Goal: Task Accomplishment & Management: Use online tool/utility

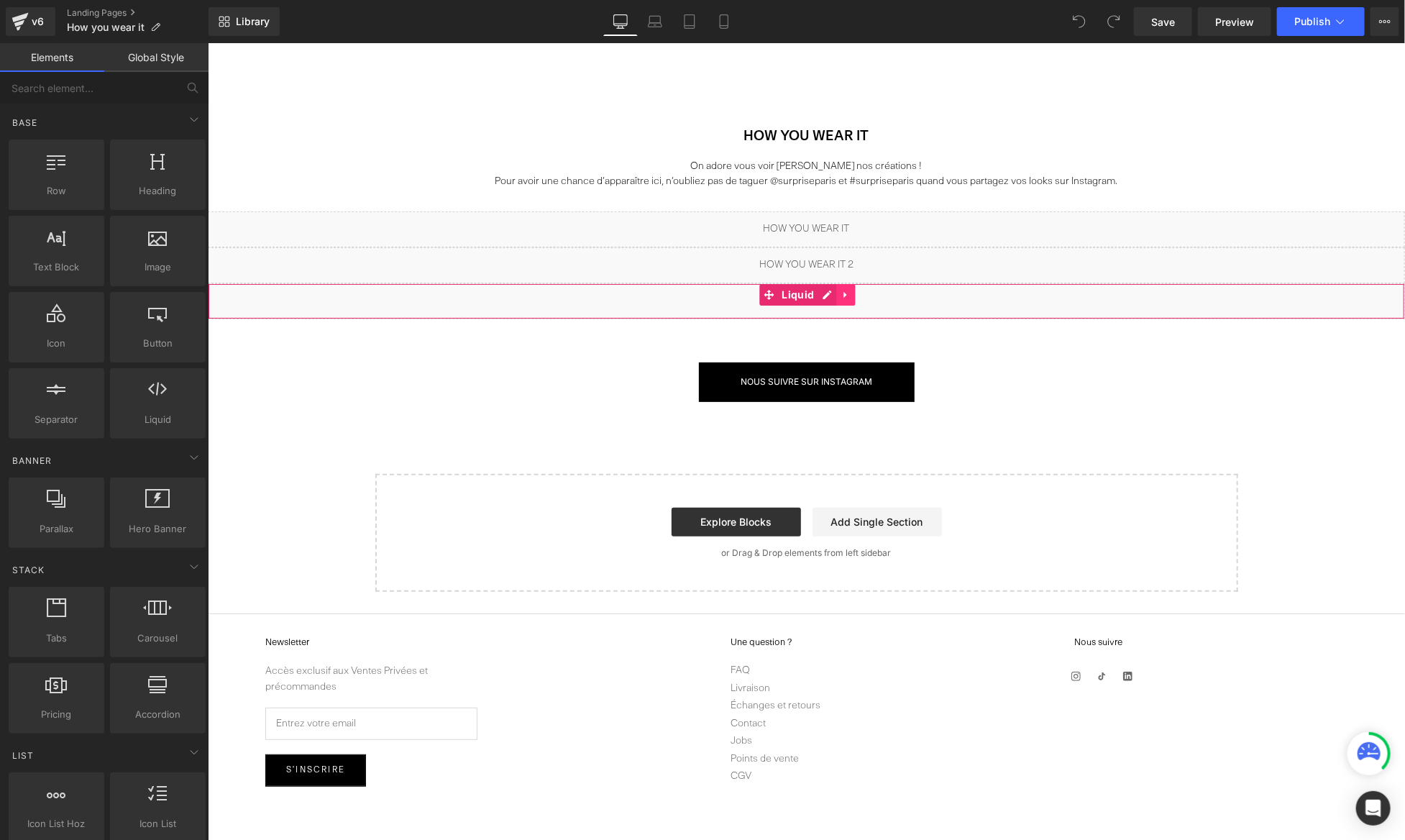
click at [843, 293] on icon at bounding box center [844, 293] width 3 height 7
click at [832, 295] on icon at bounding box center [835, 293] width 10 height 11
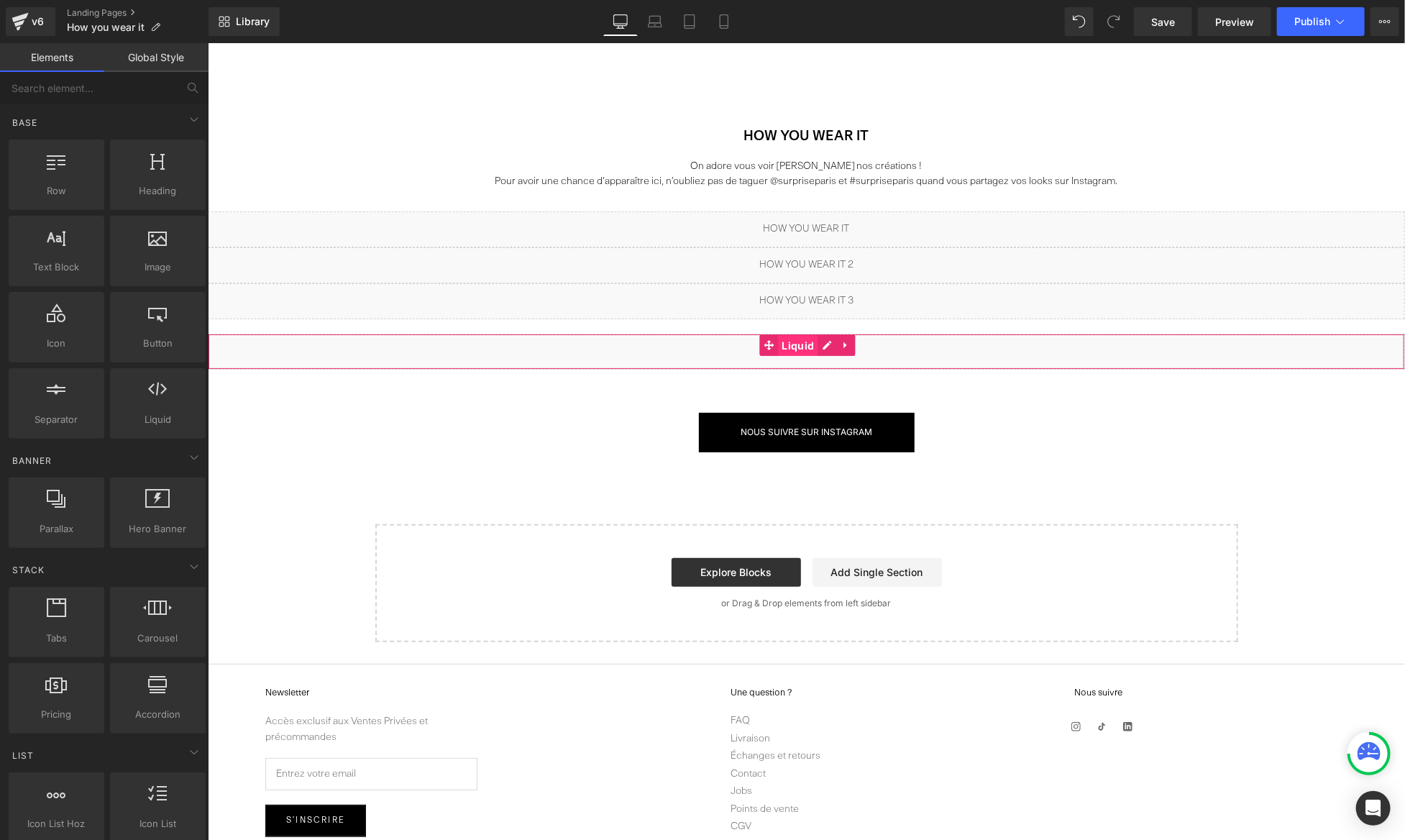
click at [796, 343] on span "Liquid" at bounding box center [797, 344] width 39 height 21
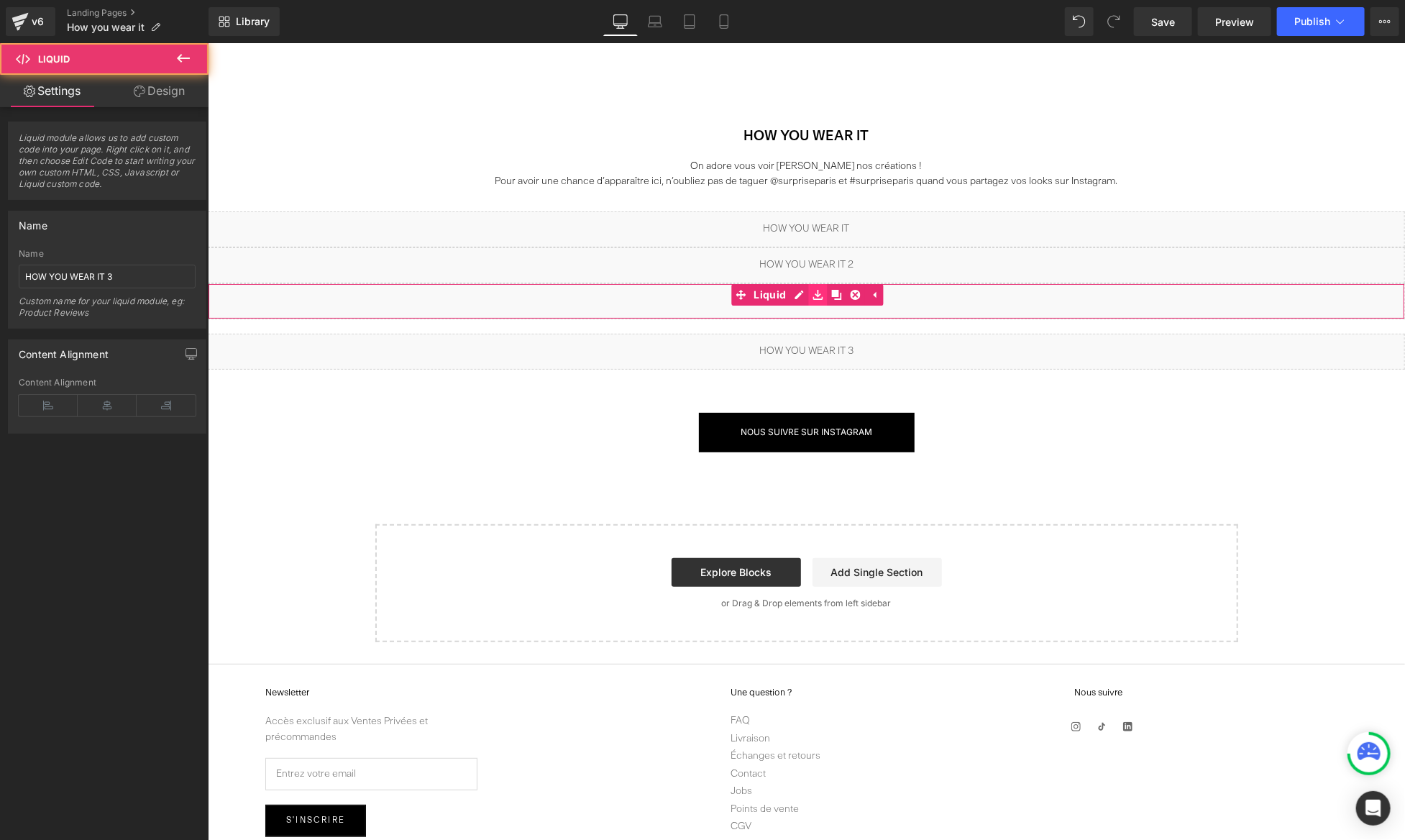
click at [820, 296] on icon at bounding box center [816, 293] width 10 height 10
click at [853, 293] on icon at bounding box center [854, 293] width 10 height 10
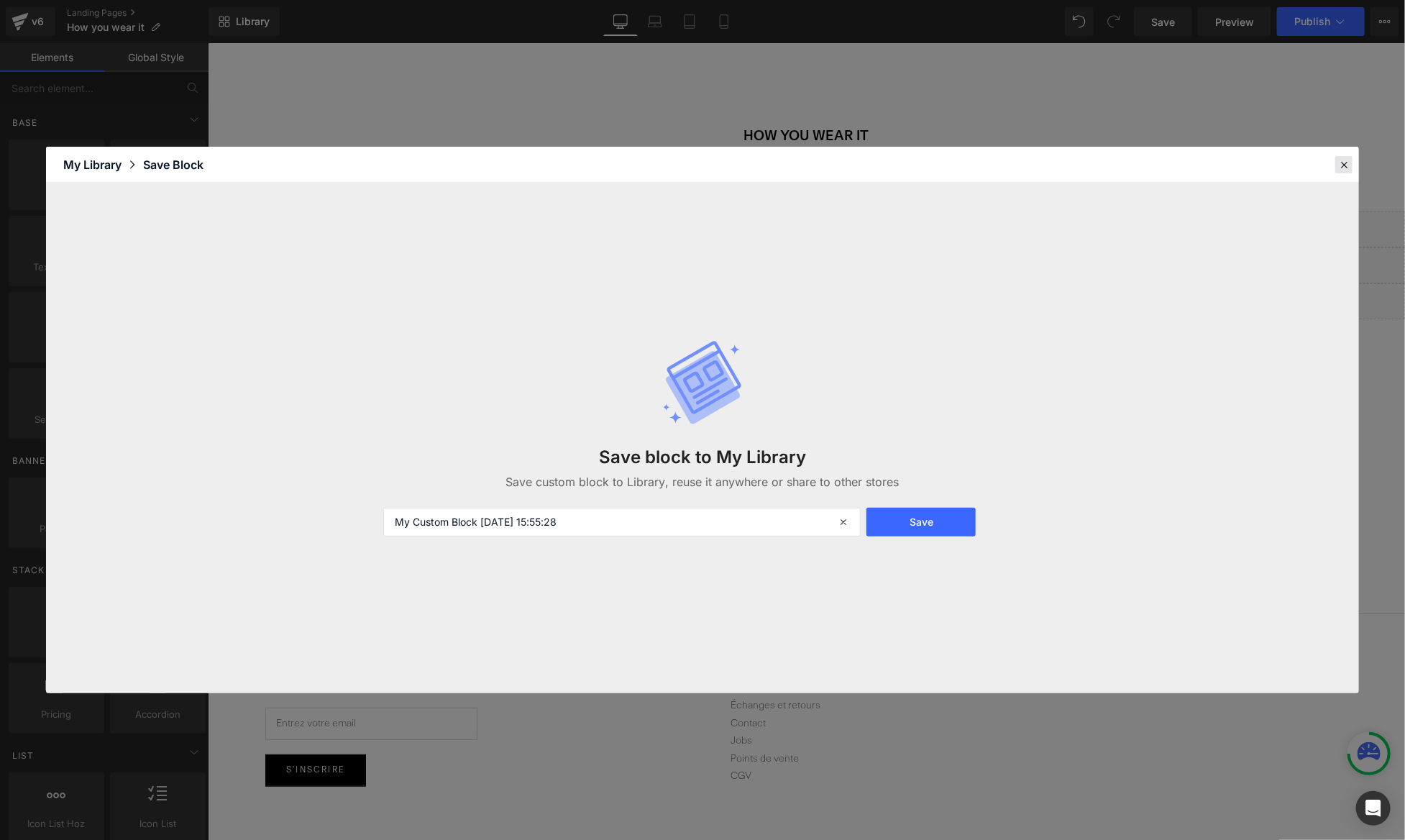
click at [1340, 171] on div at bounding box center [1343, 165] width 17 height 17
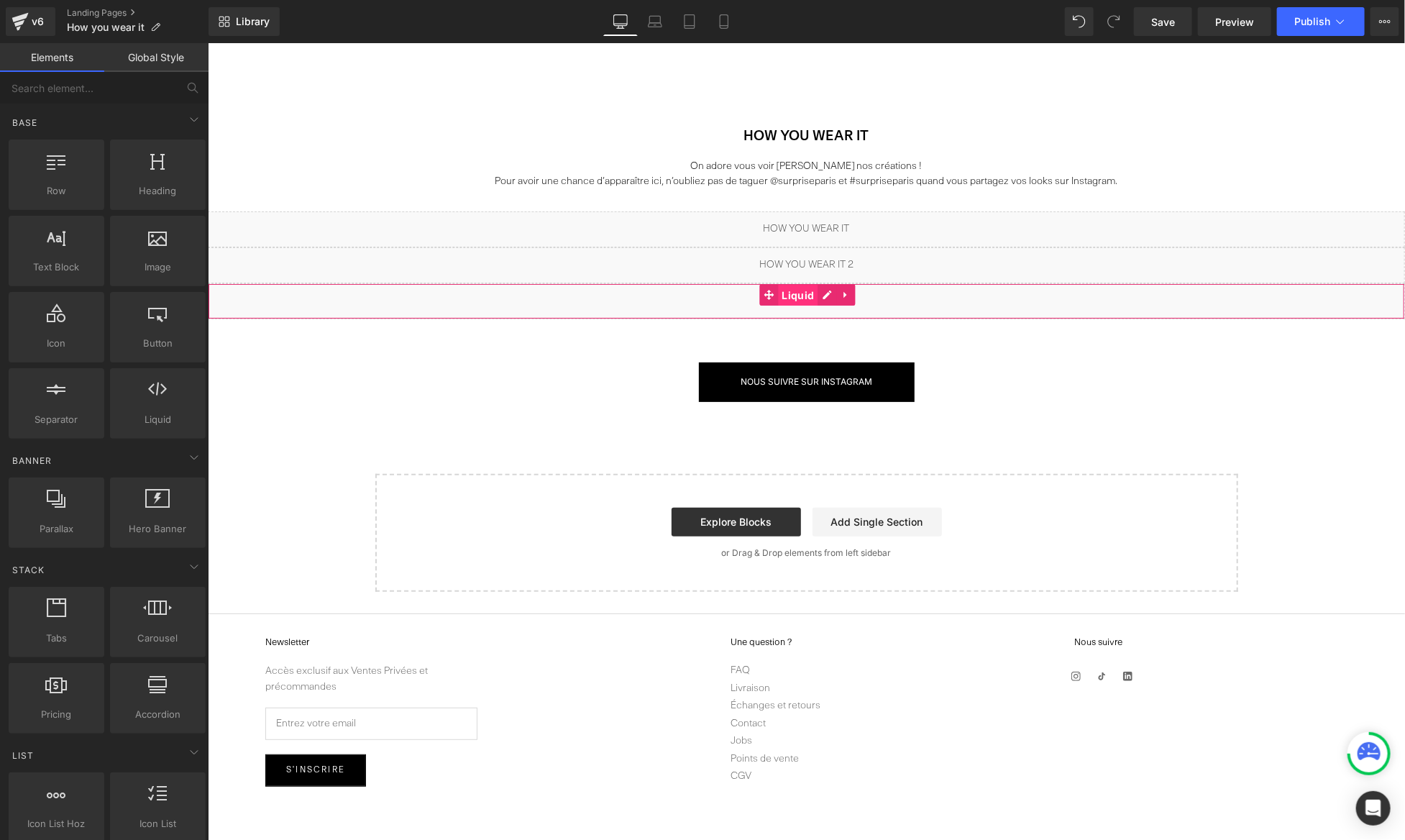
click at [803, 290] on span "Liquid" at bounding box center [797, 294] width 39 height 21
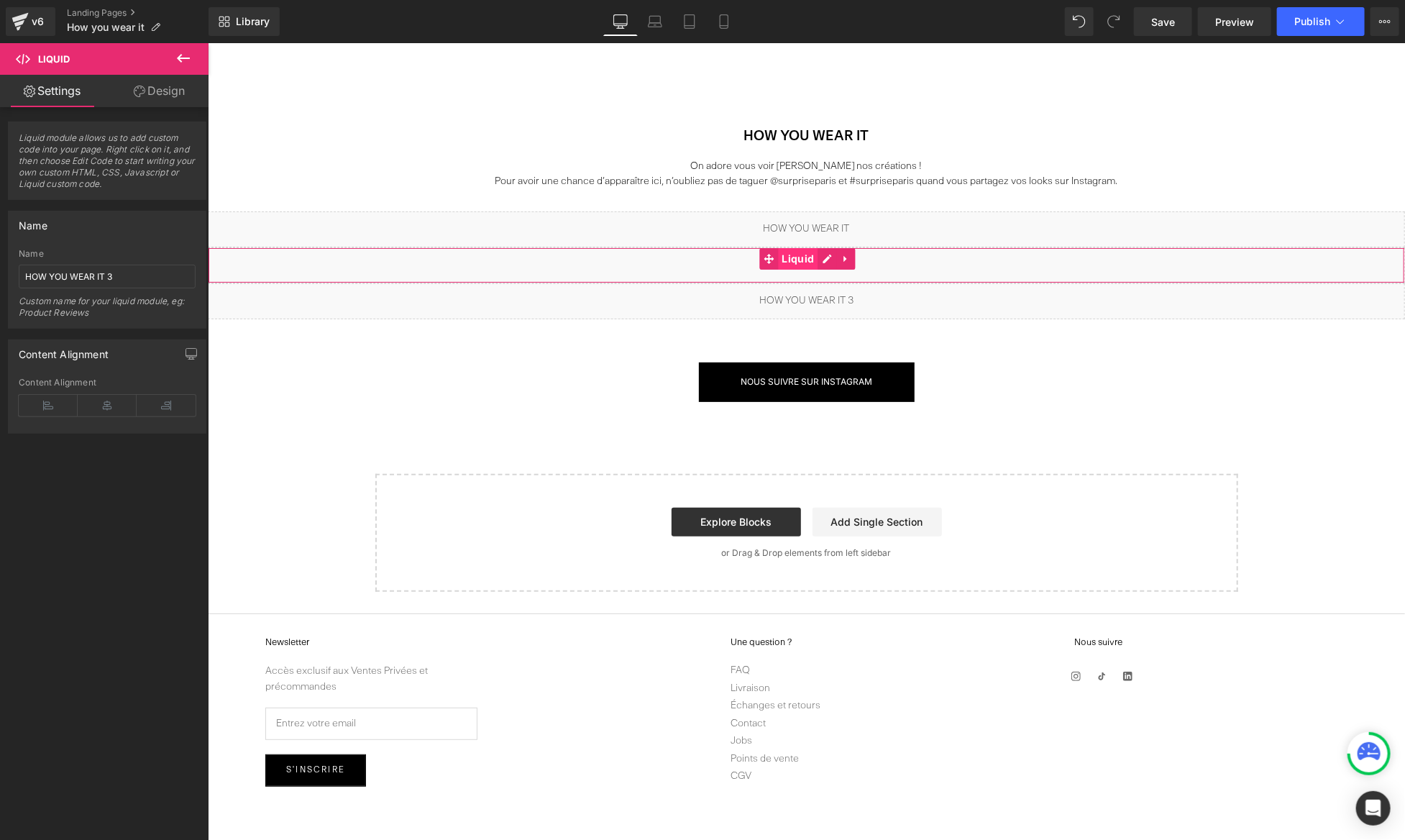
click at [807, 260] on span "Liquid" at bounding box center [797, 258] width 39 height 21
click at [843, 257] on icon at bounding box center [844, 257] width 3 height 7
click at [834, 259] on icon at bounding box center [835, 258] width 10 height 10
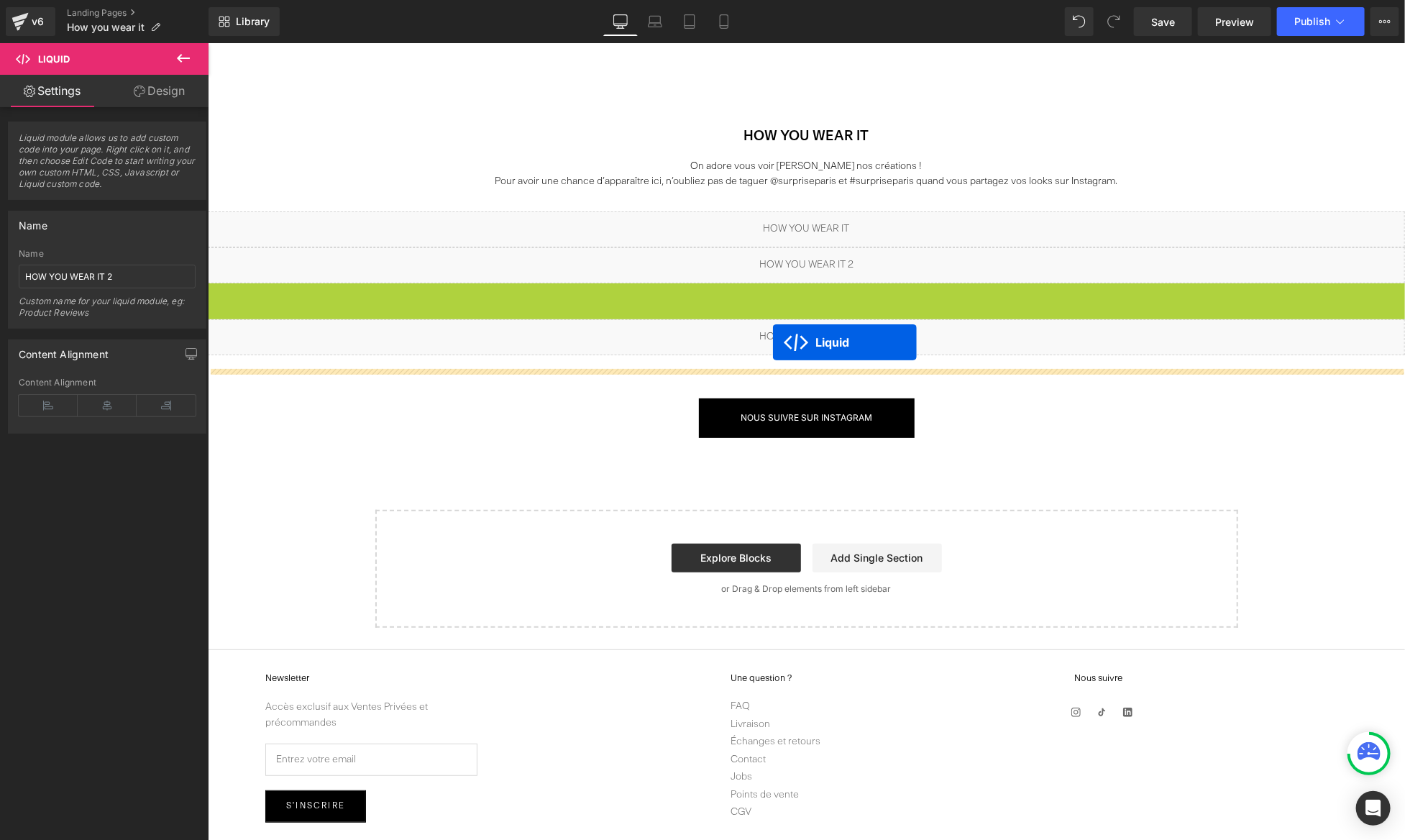
drag, startPoint x: 772, startPoint y: 305, endPoint x: 772, endPoint y: 342, distance: 37.0
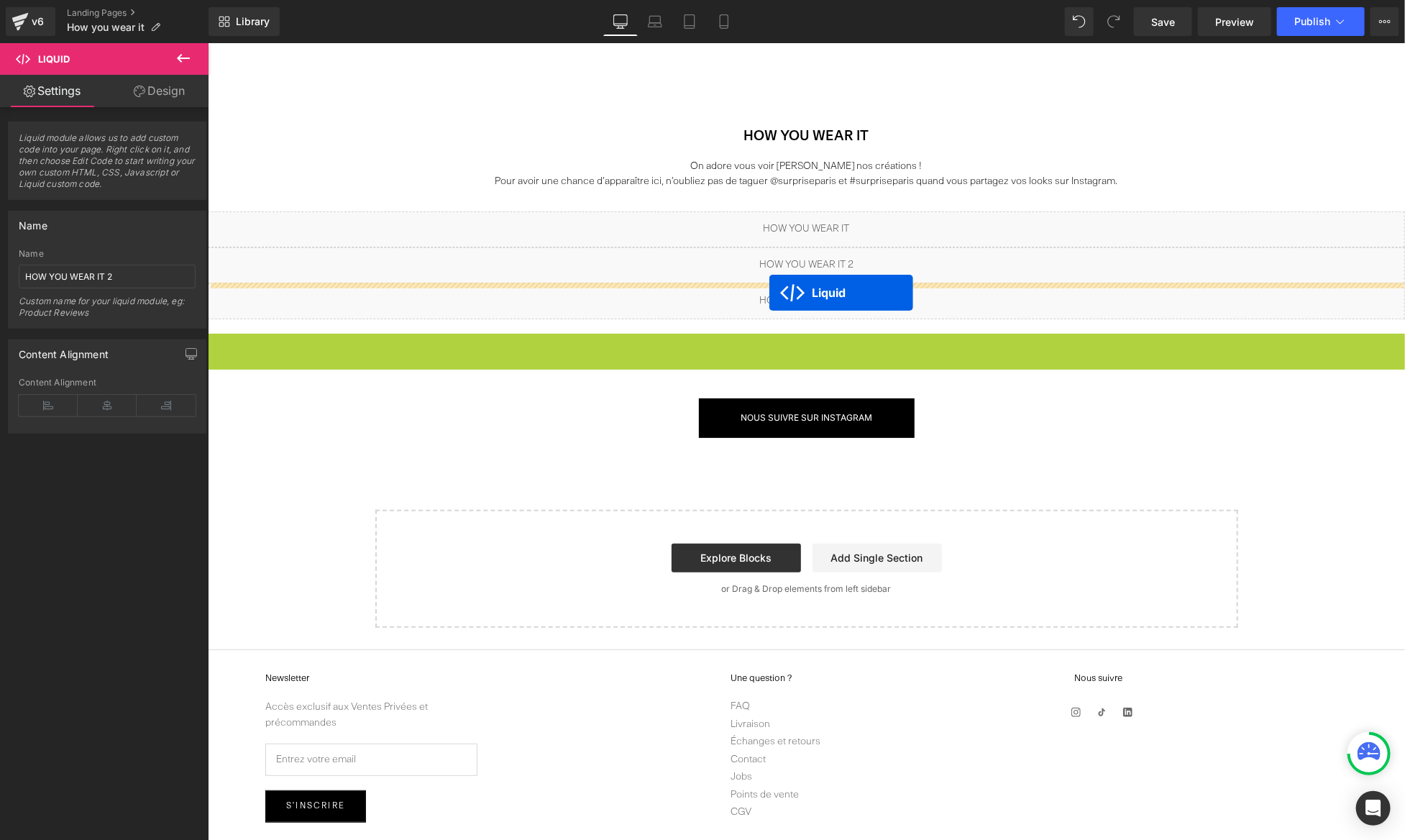
drag, startPoint x: 767, startPoint y: 346, endPoint x: 769, endPoint y: 292, distance: 54.0
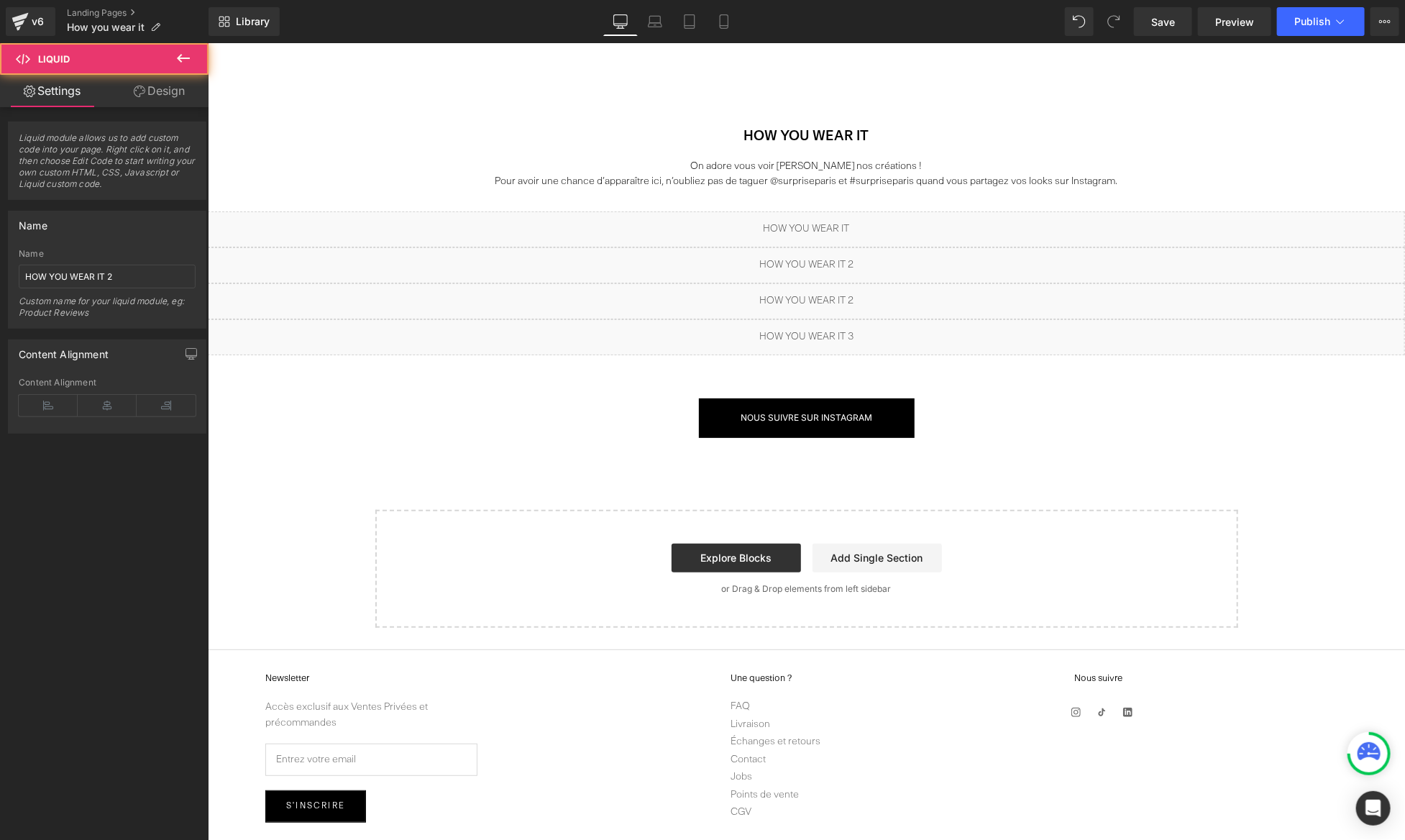
click at [808, 345] on div "Liquid" at bounding box center [805, 336] width 1197 height 36
click at [817, 328] on div "Liquid" at bounding box center [805, 336] width 1197 height 36
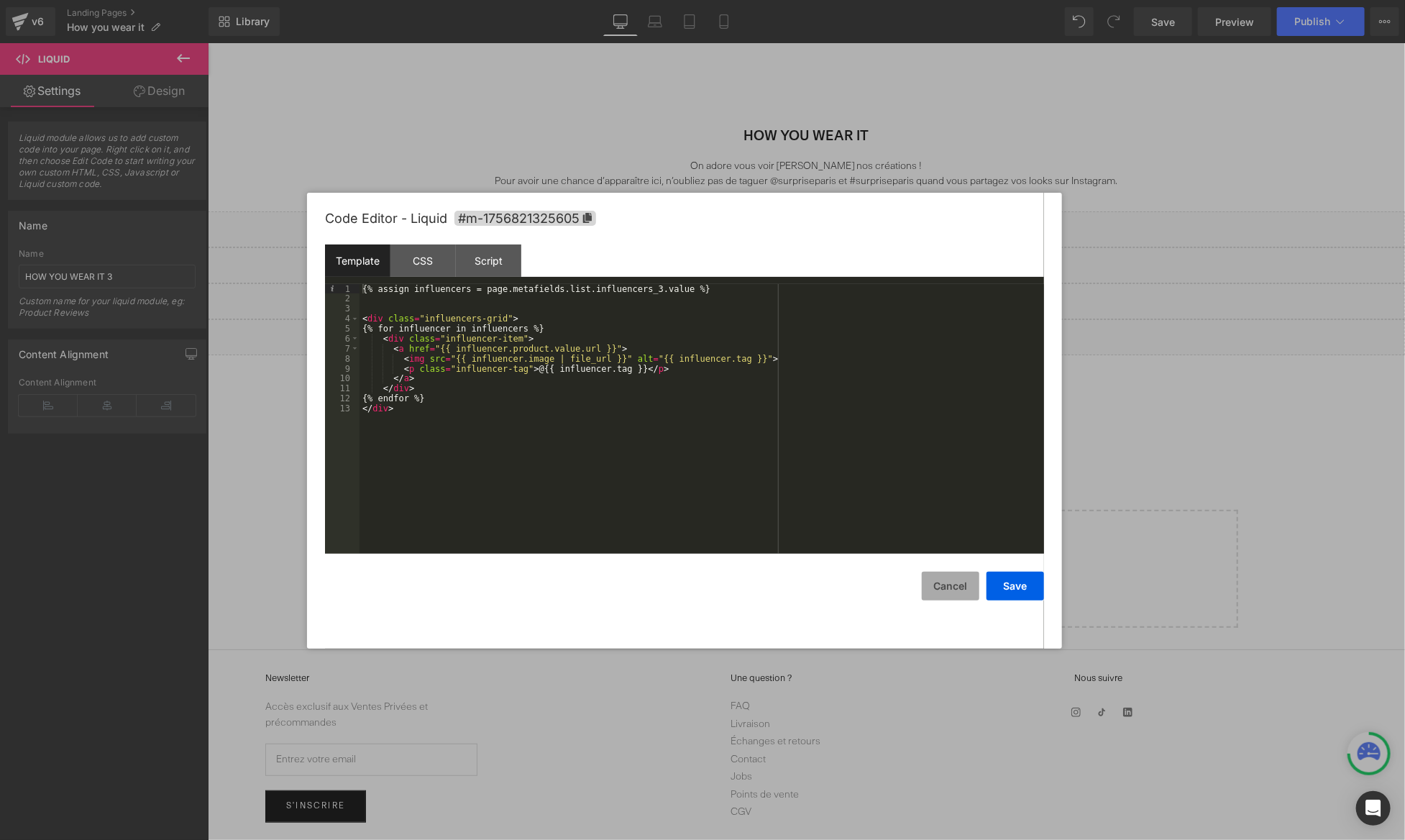
click at [948, 593] on button "Cancel" at bounding box center [951, 586] width 58 height 29
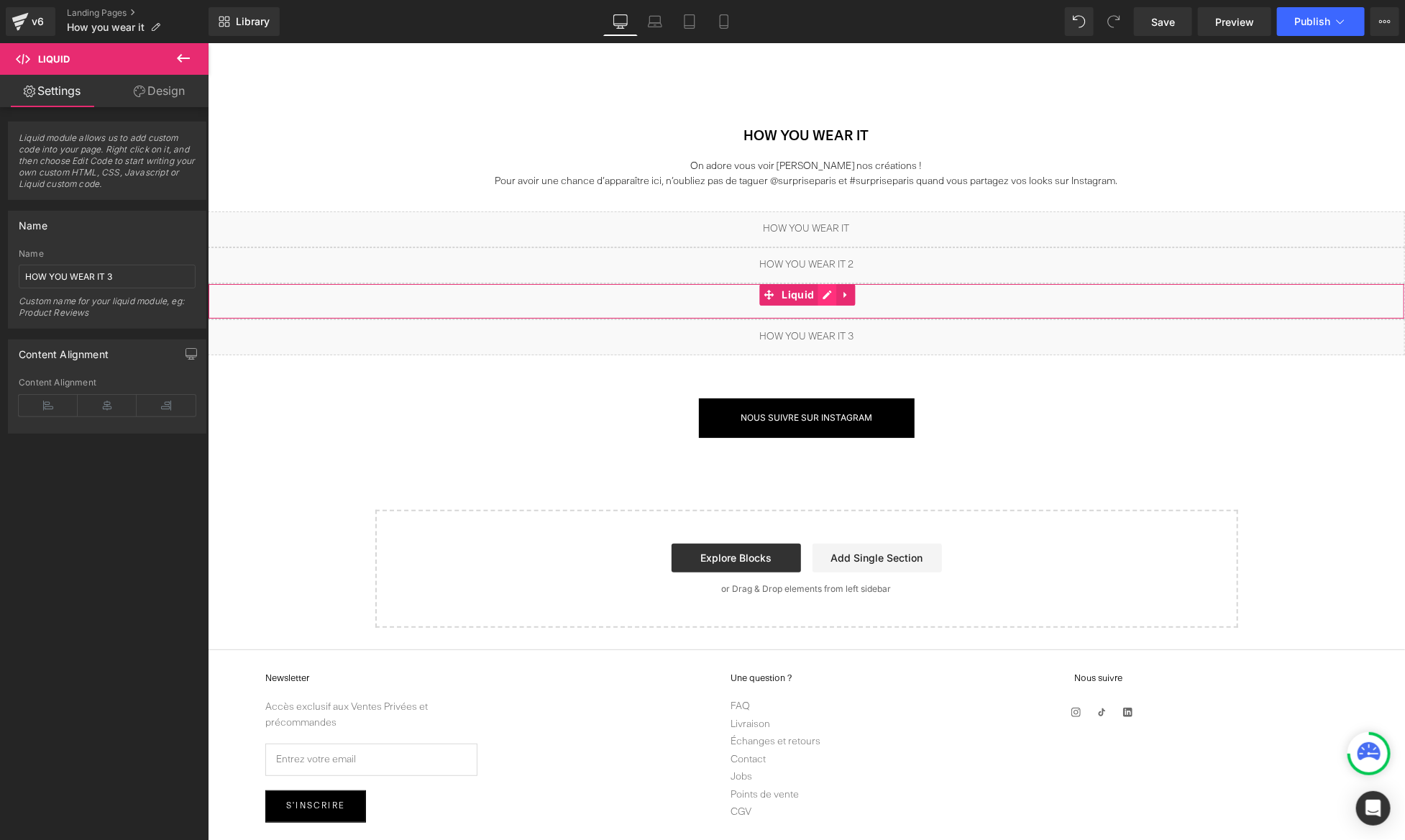
click at [830, 294] on div "Liquid" at bounding box center [805, 300] width 1197 height 36
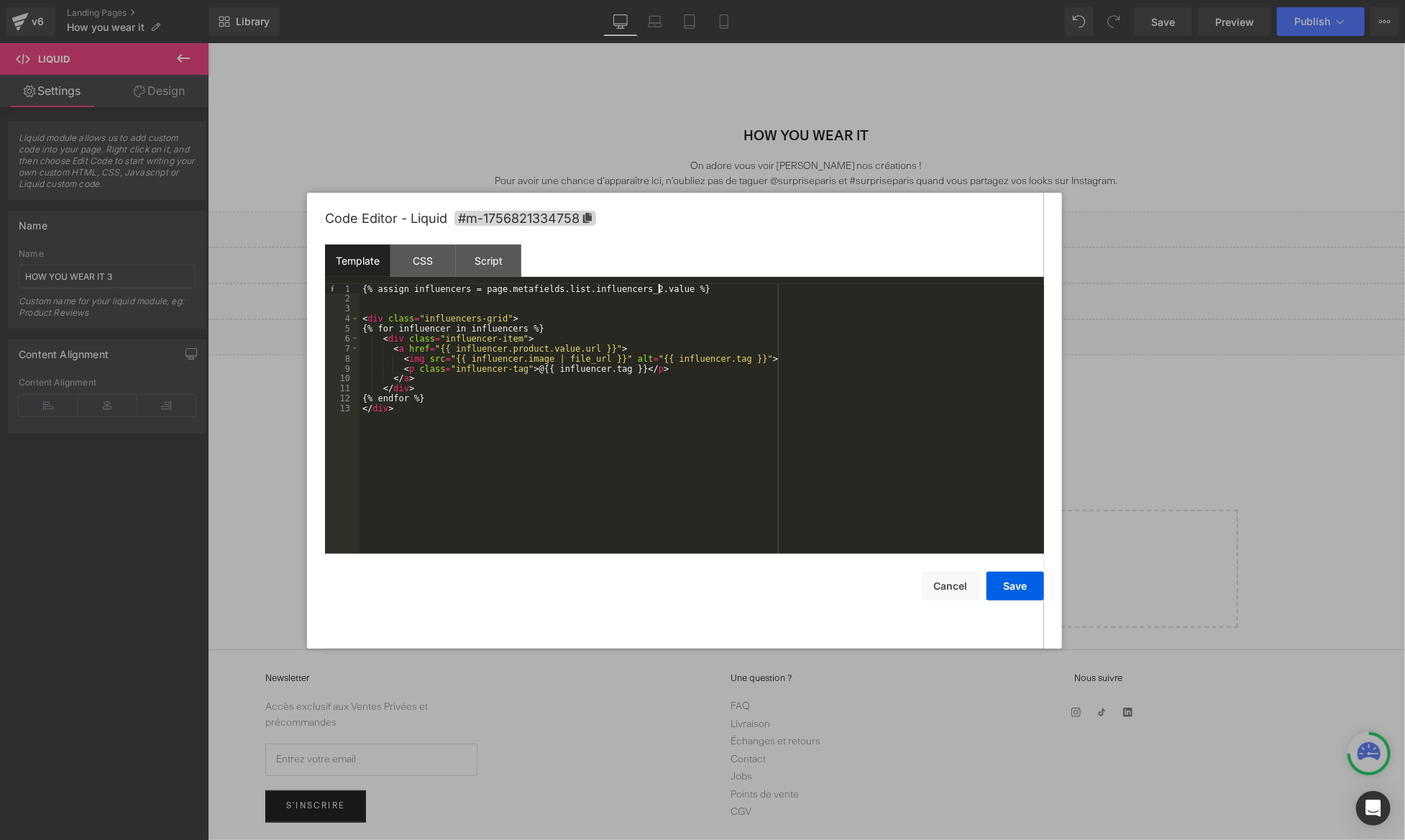
click at [659, 291] on div "{% assign influencers = page.metafields.list.influencers_2.value %} < div class…" at bounding box center [702, 428] width 684 height 290
click at [661, 292] on div "{% assign influencers = page.metafields.list.influencers_2.value %} < div class…" at bounding box center [702, 428] width 684 height 290
click at [1016, 584] on button "Save" at bounding box center [1015, 586] width 58 height 29
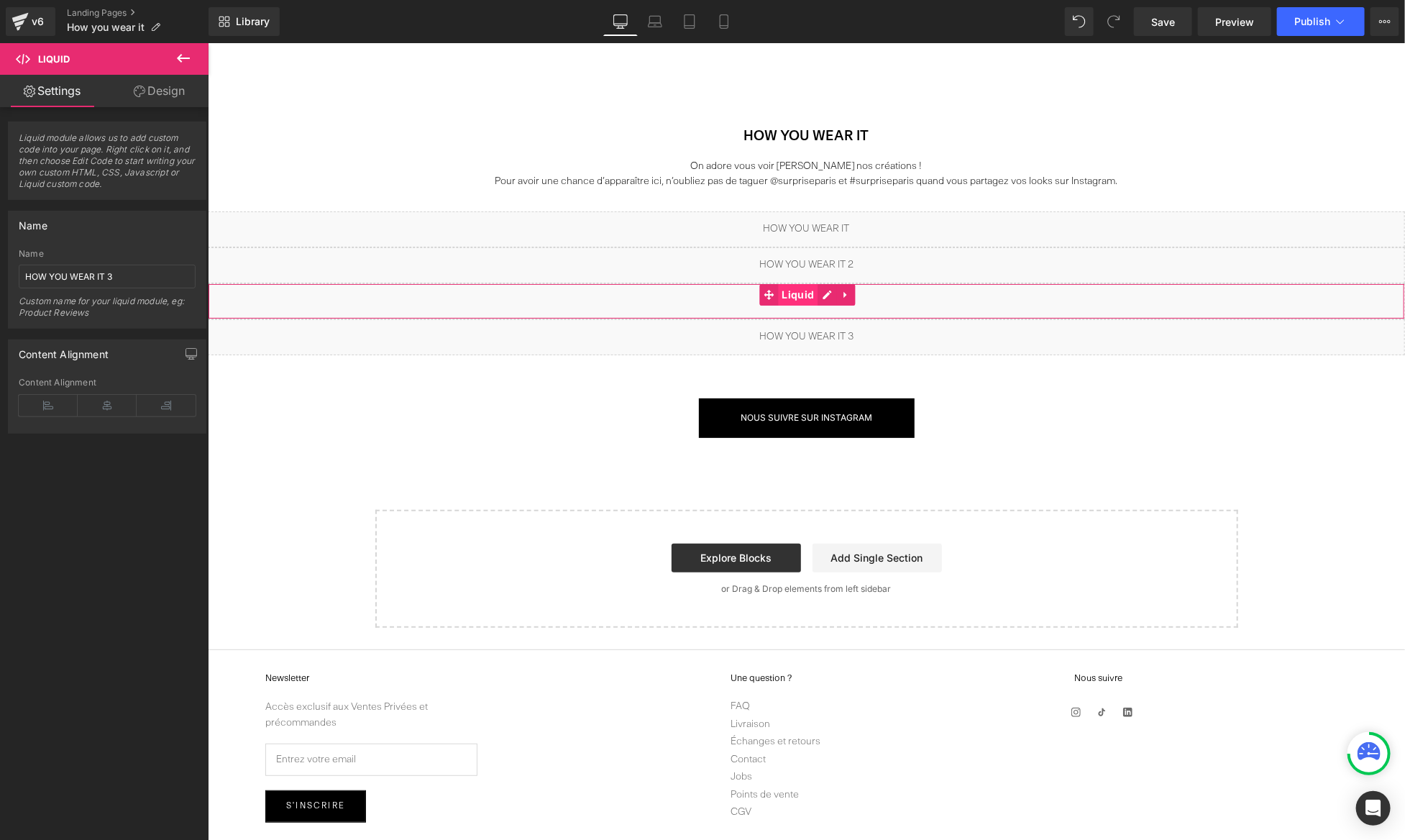
click at [794, 301] on span "Liquid" at bounding box center [797, 293] width 39 height 21
click at [178, 283] on input "HOW YOU WEAR IT 2" at bounding box center [107, 276] width 177 height 24
click at [824, 334] on div "Liquid" at bounding box center [805, 336] width 1197 height 36
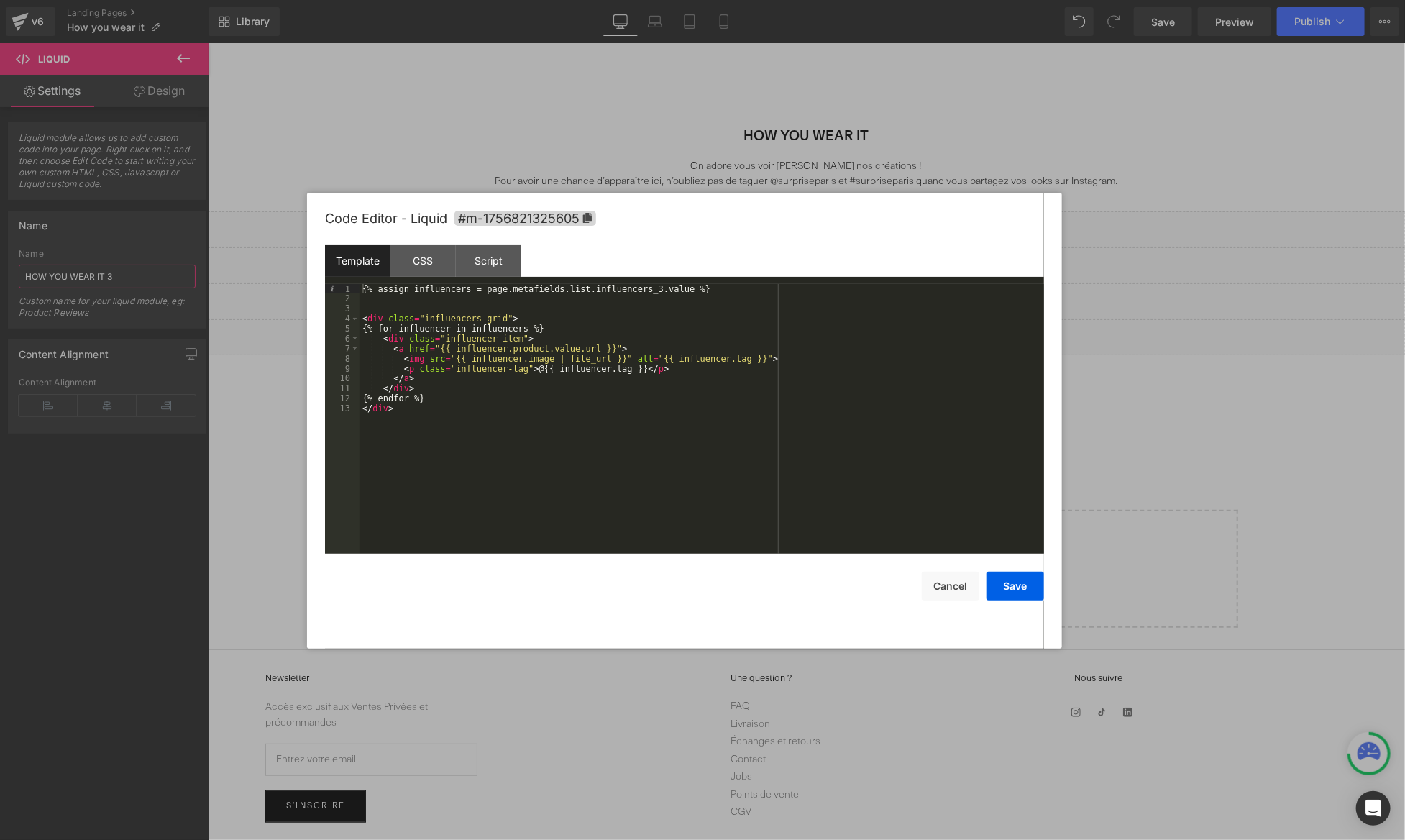
type input "HOW YOU WEAR IT 3"
click at [657, 285] on div "{% assign influencers = page.metafields.list.influencers_3.value %} < div class…" at bounding box center [702, 428] width 684 height 290
click at [1016, 580] on button "Save" at bounding box center [1015, 586] width 58 height 29
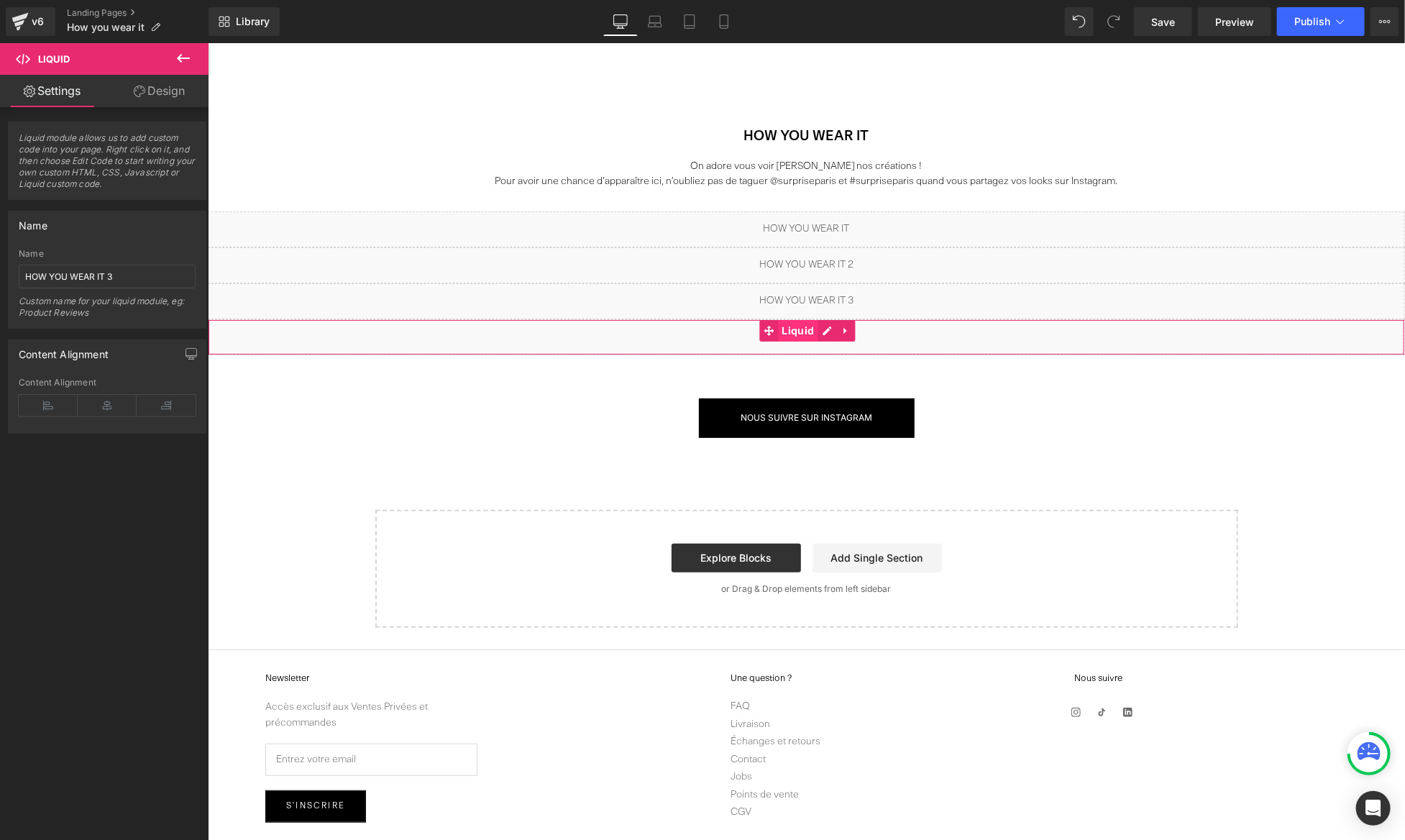
click at [789, 329] on span "Liquid" at bounding box center [797, 330] width 39 height 21
click at [155, 269] on input "HOW YOU WEAR IT 3" at bounding box center [107, 276] width 177 height 24
type input "HOW YOU WEAR IT 4"
click at [1153, 25] on span "Save" at bounding box center [1162, 22] width 24 height 15
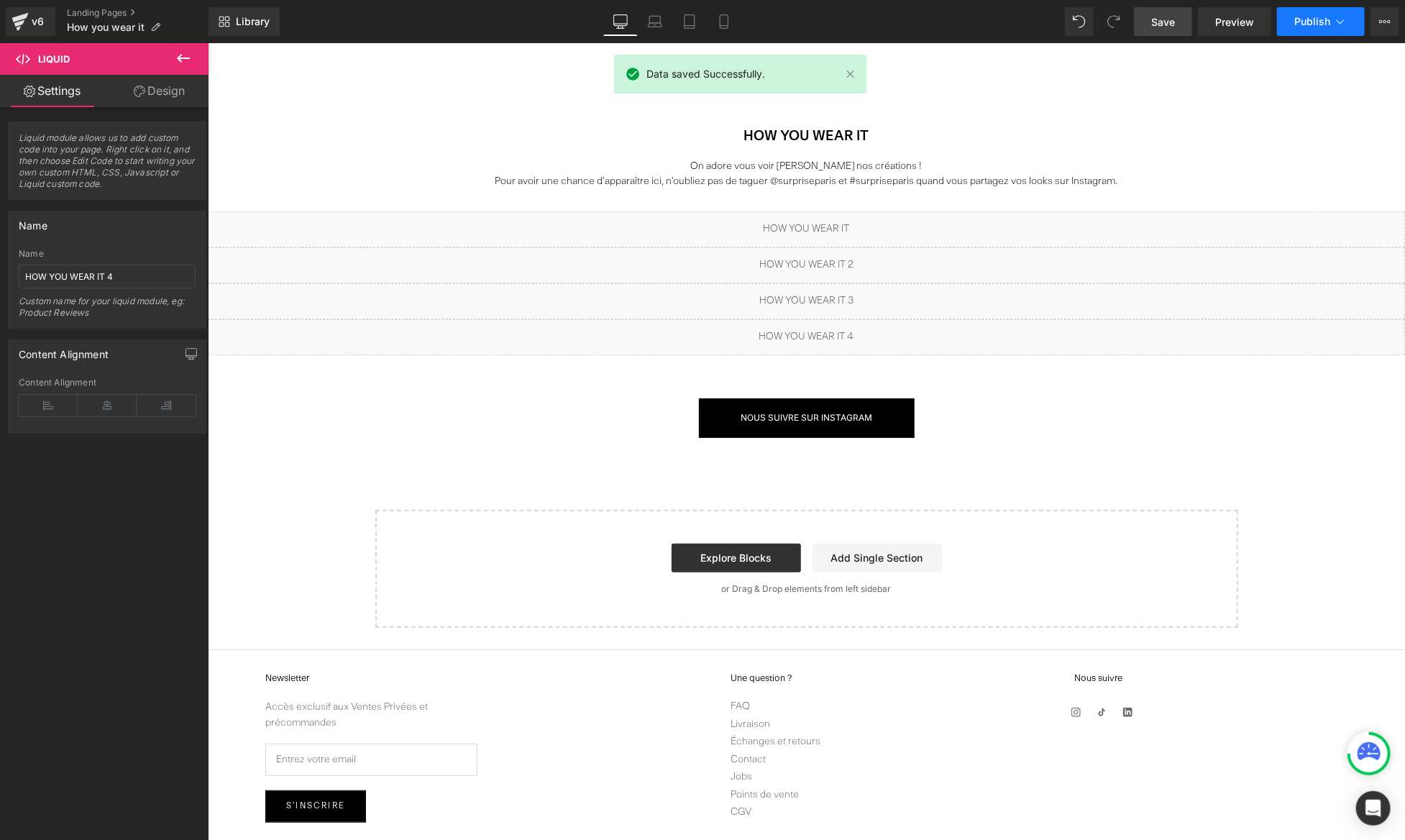
click at [1340, 23] on icon at bounding box center [1340, 21] width 14 height 14
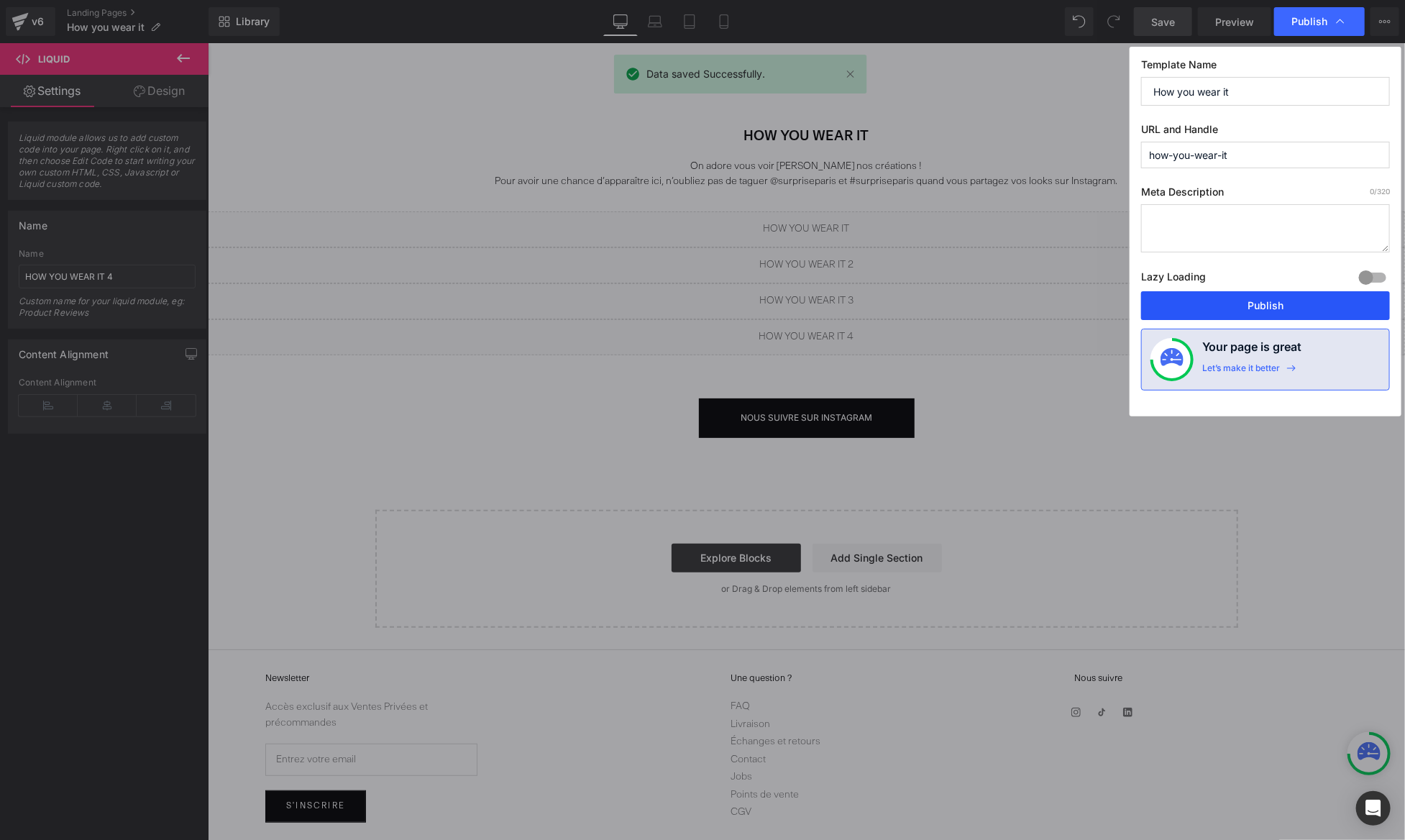
click at [1243, 305] on button "Publish" at bounding box center [1265, 306] width 248 height 29
